Goal: Information Seeking & Learning: Learn about a topic

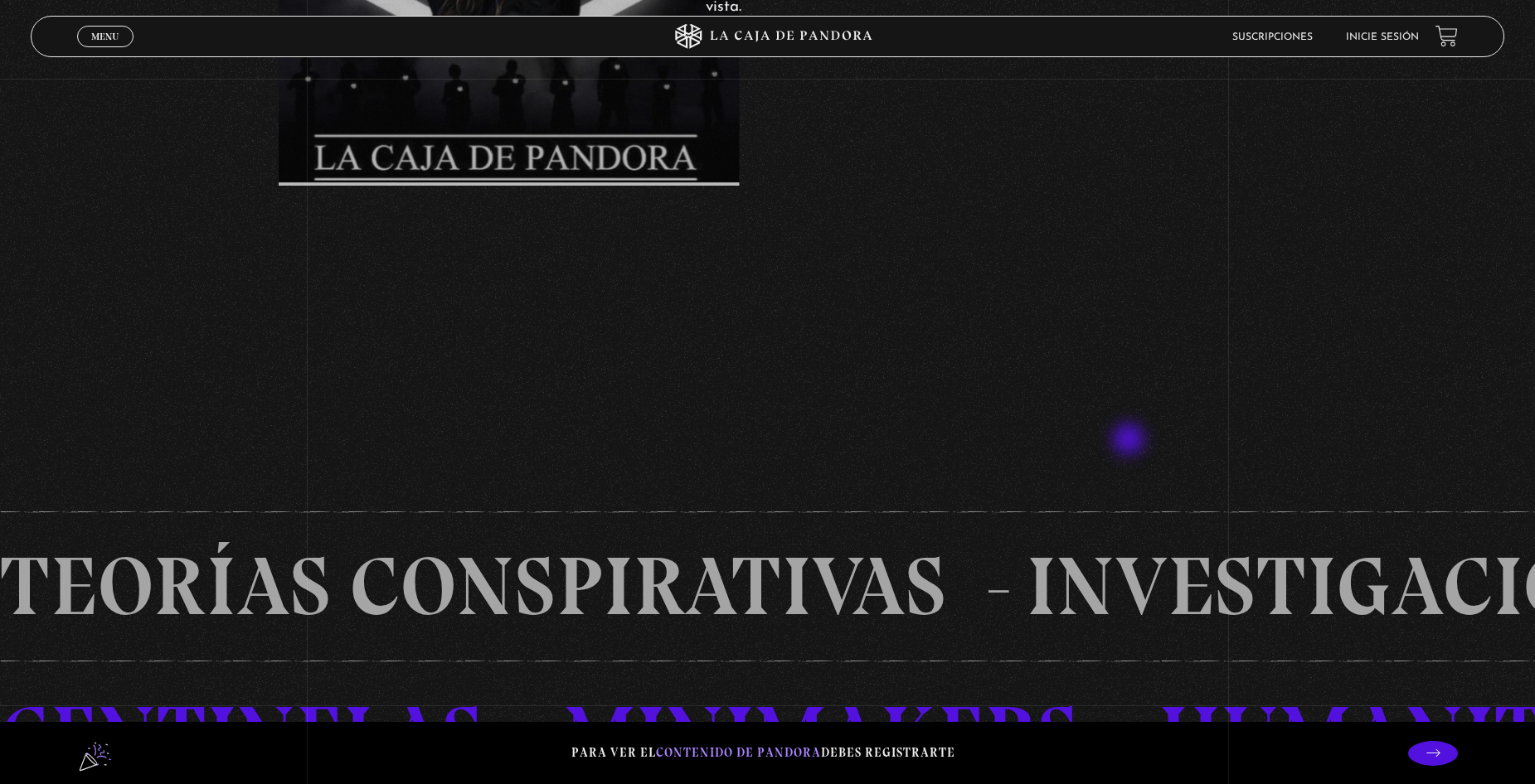
scroll to position [1326, 0]
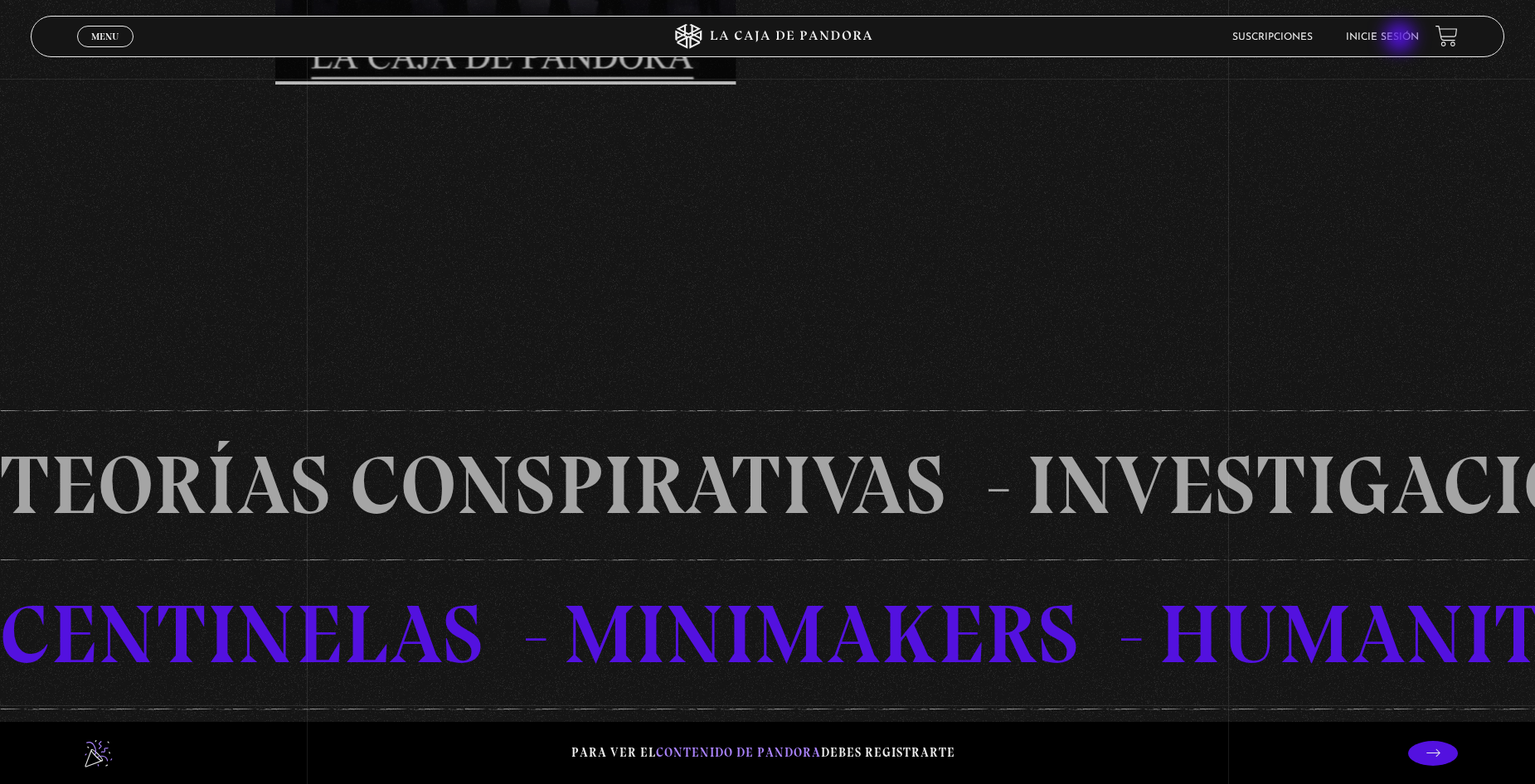
click at [1403, 37] on link "Inicie sesión" at bounding box center [1382, 37] width 73 height 10
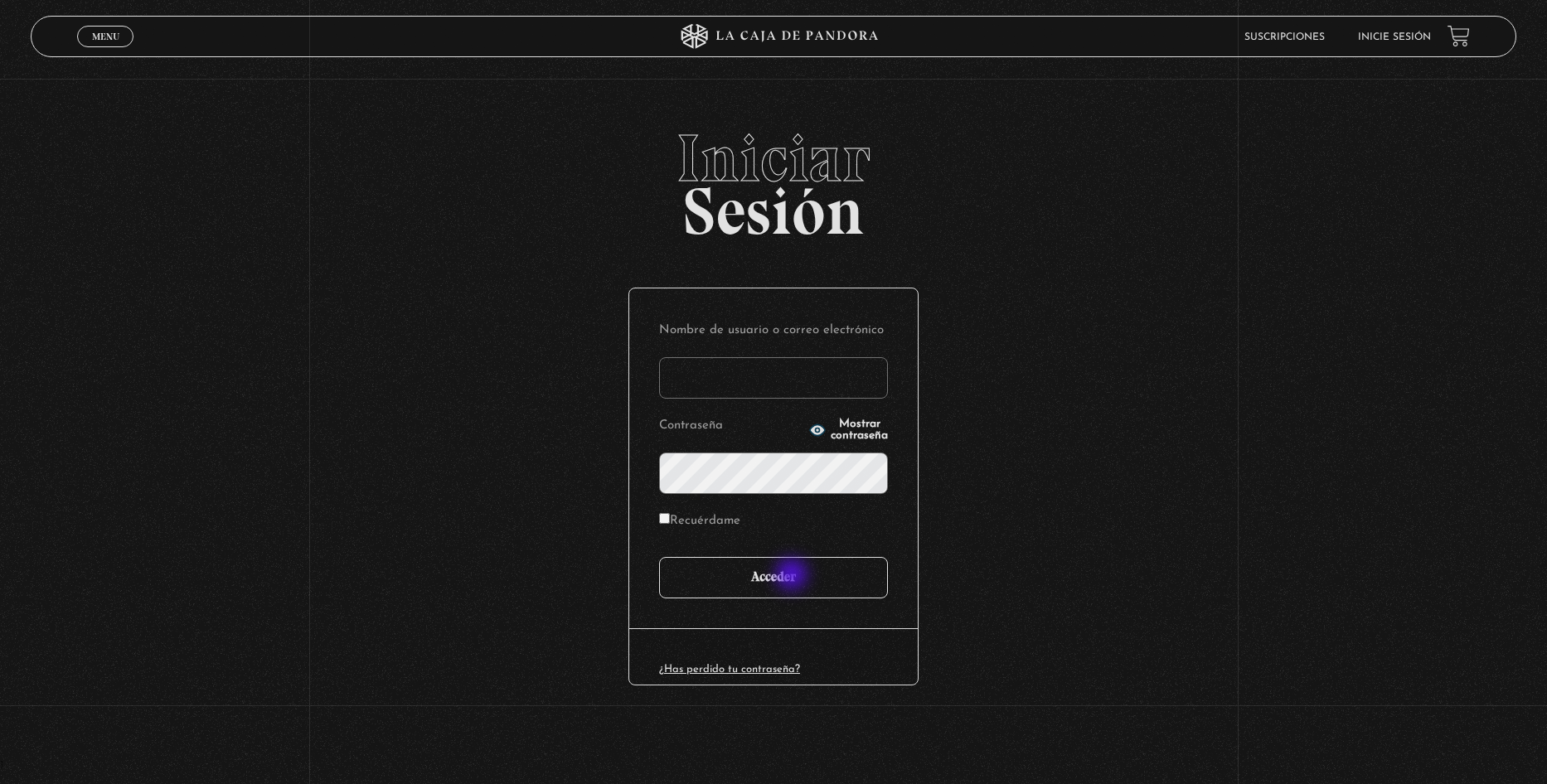
type input "ulatebolandivaleria@gmail.com"
click at [796, 573] on input "Acceder" at bounding box center [773, 578] width 228 height 41
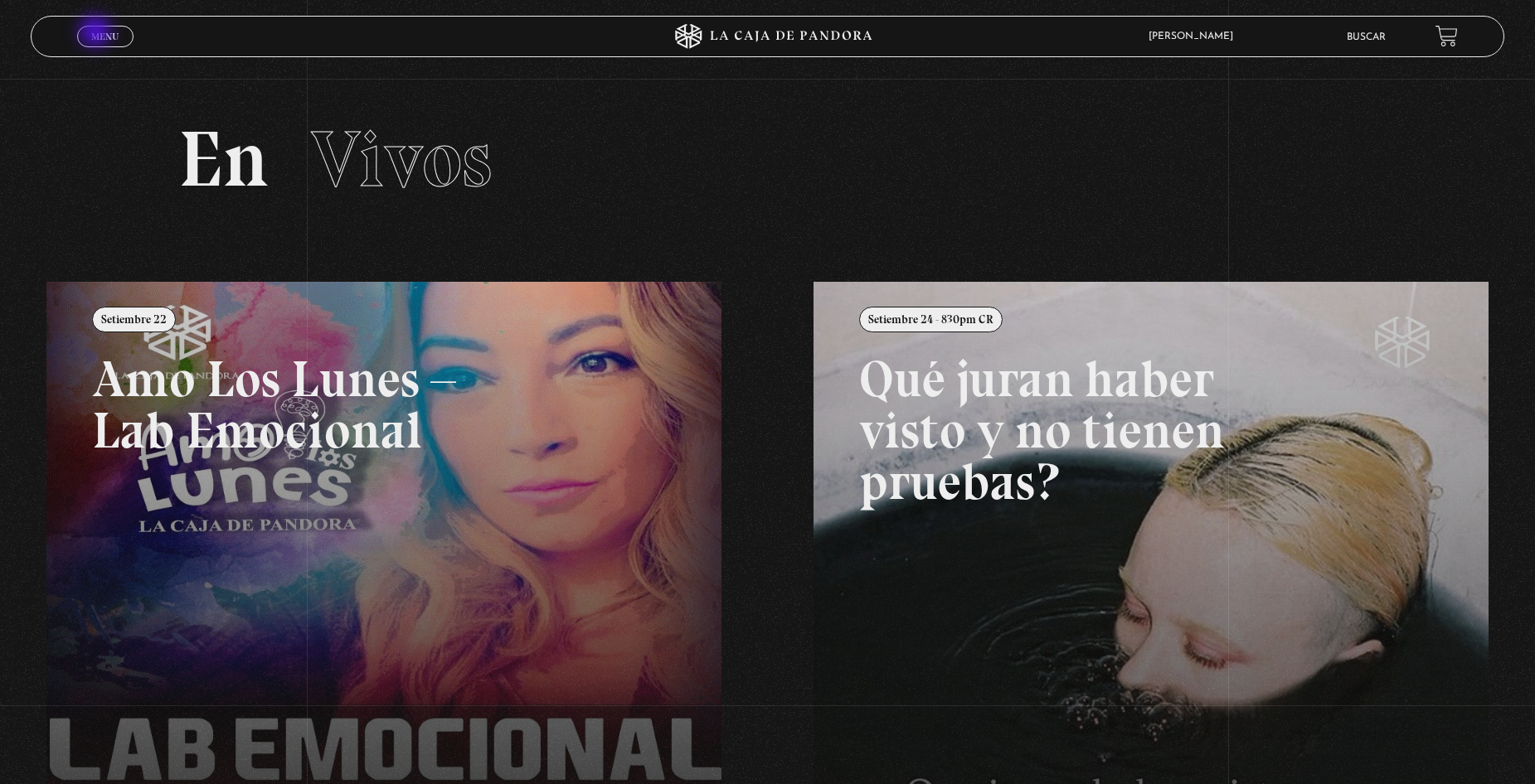
click at [96, 34] on span "Menu" at bounding box center [104, 36] width 27 height 10
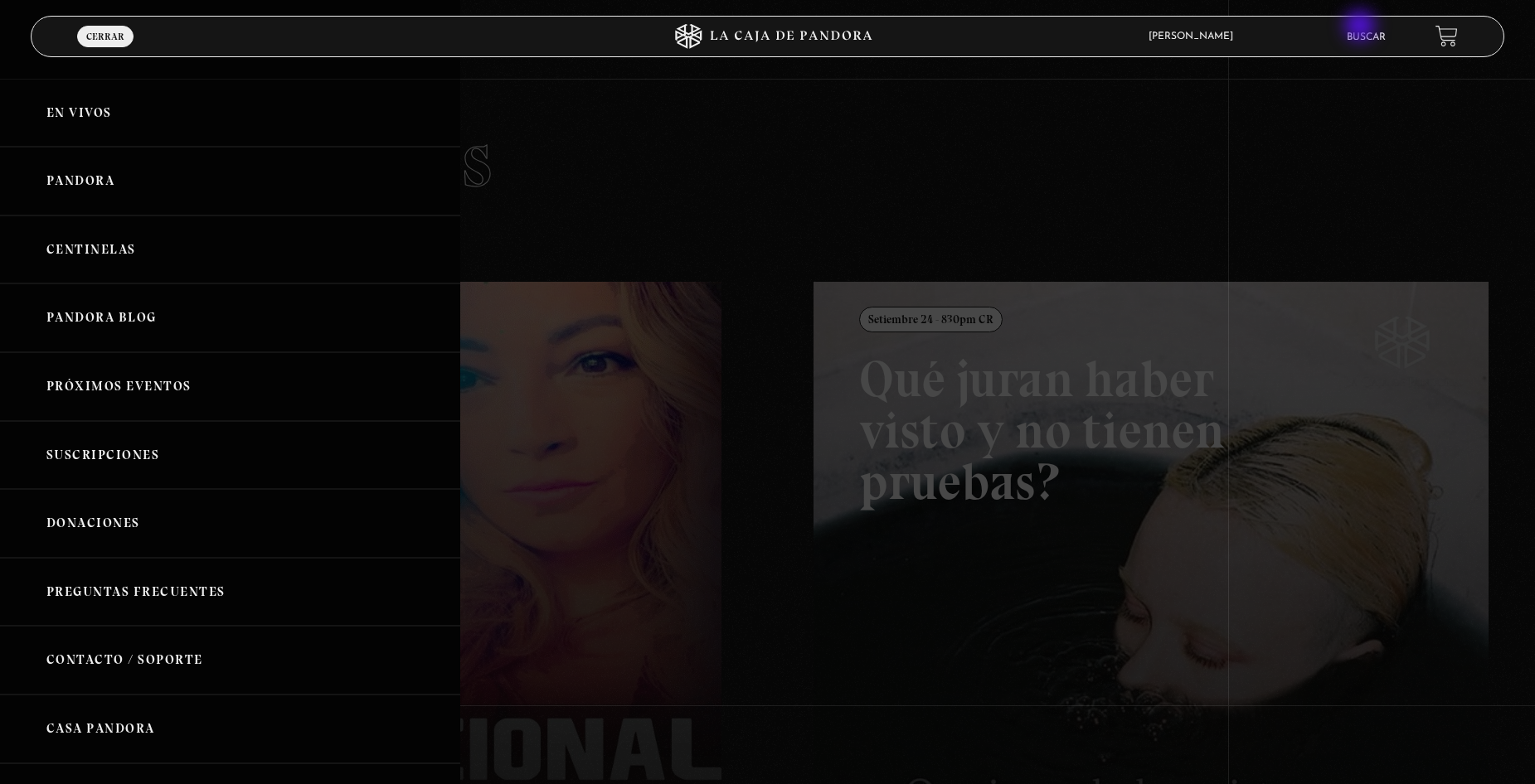
click at [1369, 31] on li "Buscar" at bounding box center [1367, 36] width 39 height 26
click at [1370, 39] on link "Buscar" at bounding box center [1367, 37] width 39 height 10
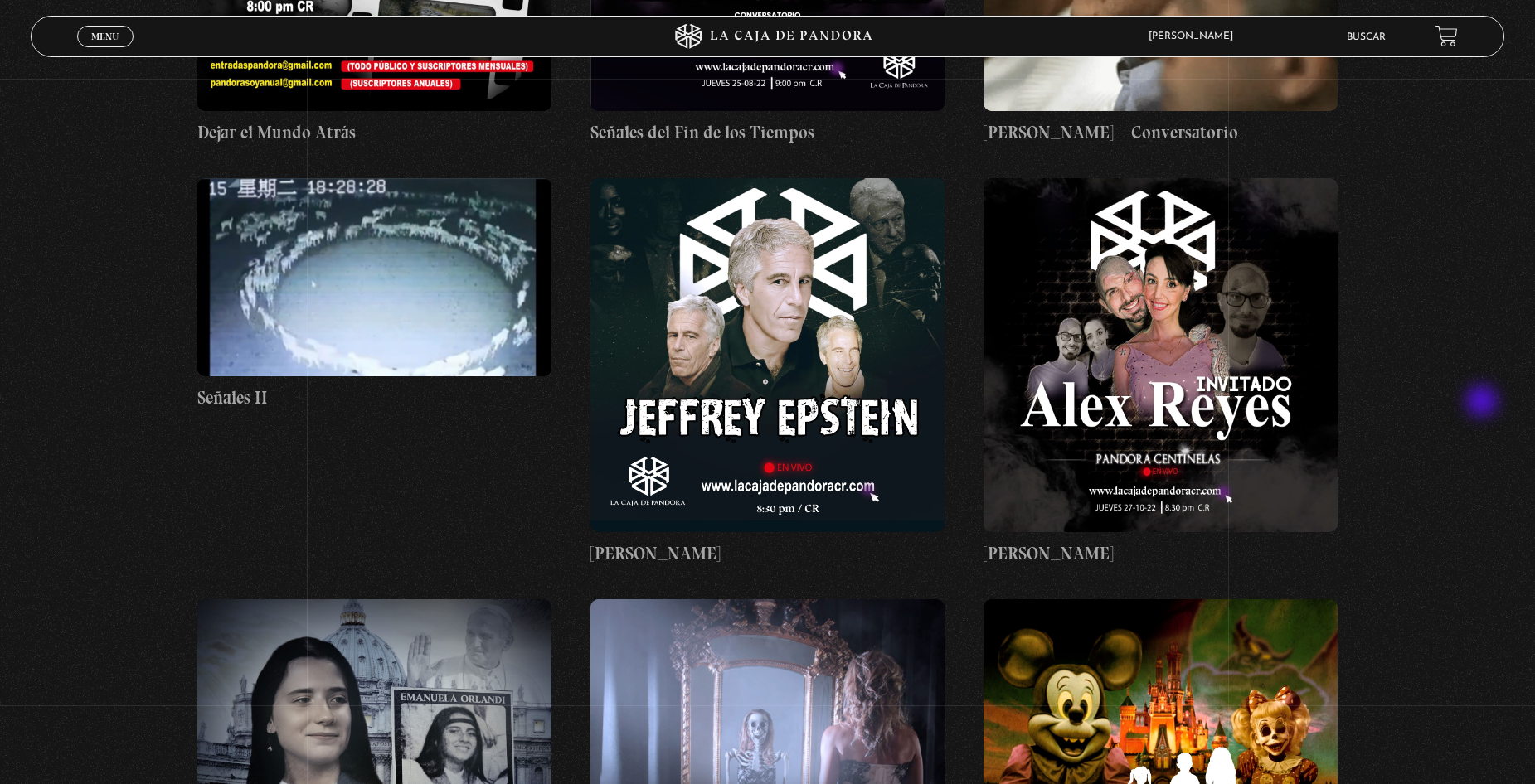
scroll to position [16417, 0]
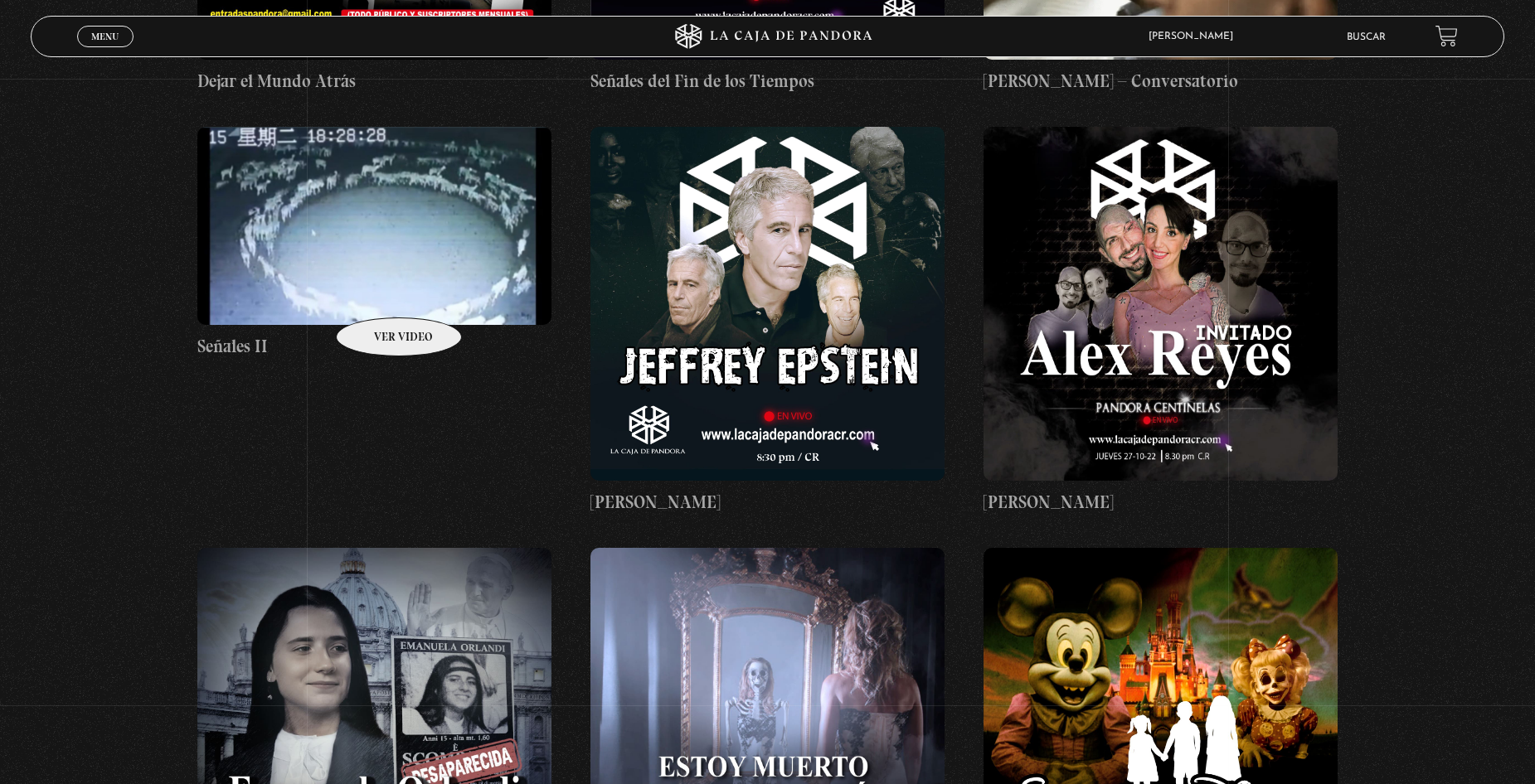
click at [378, 293] on figure at bounding box center [374, 226] width 354 height 198
